Goal: Transaction & Acquisition: Purchase product/service

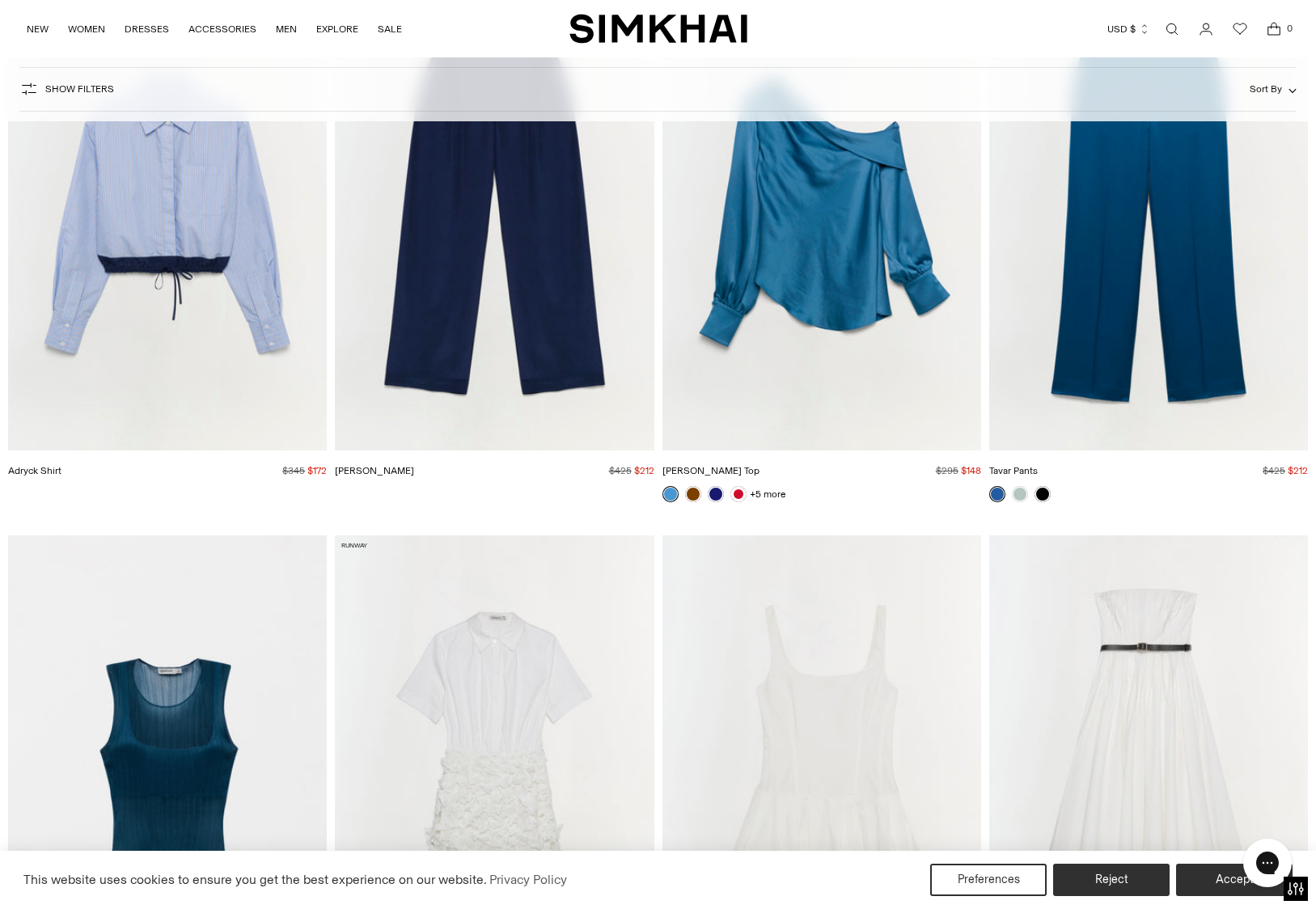
scroll to position [6476, 0]
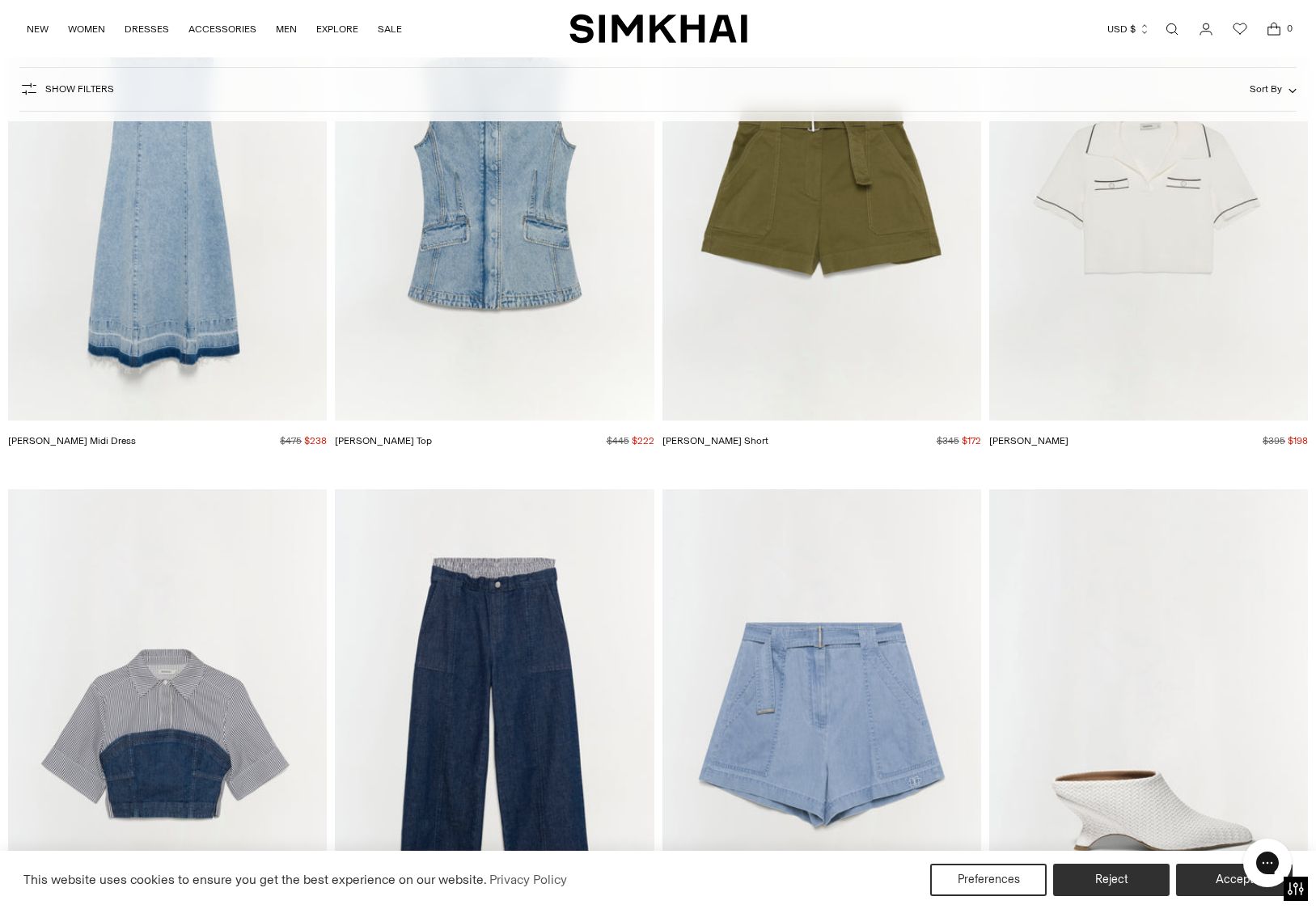
scroll to position [11519, 0]
